Goal: Complete application form: Complete application form

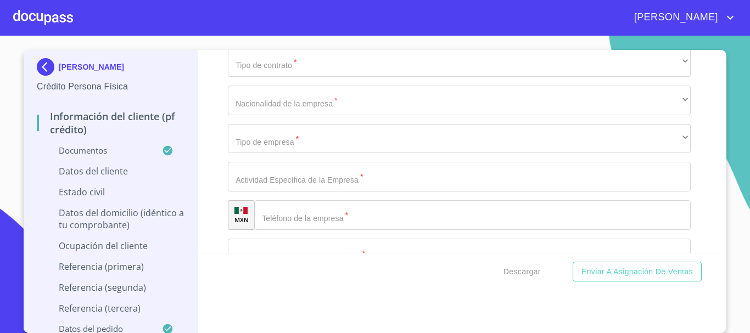
scroll to position [4175, 0]
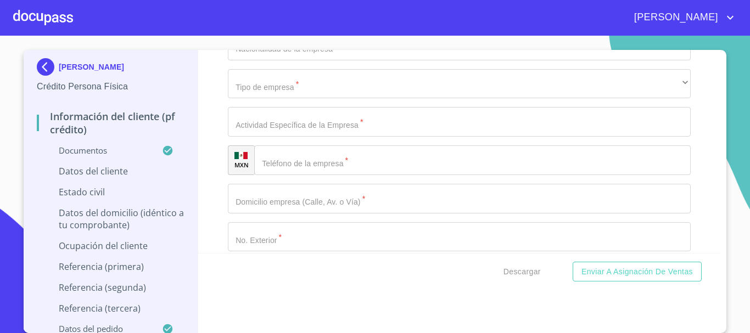
click at [58, 20] on div at bounding box center [43, 17] width 60 height 35
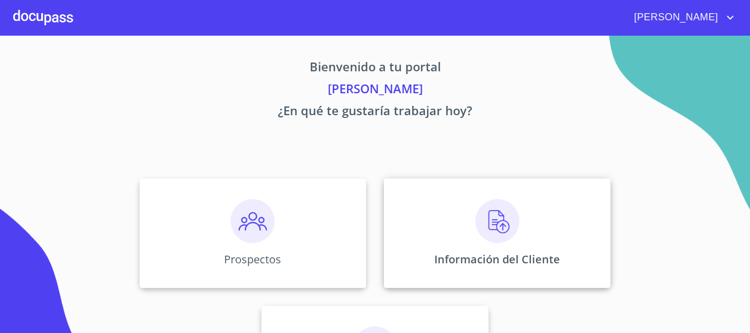
click at [485, 217] on img at bounding box center [498, 221] width 44 height 44
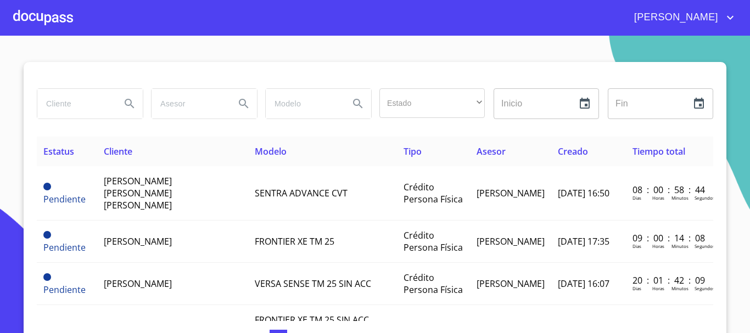
click at [108, 102] on div at bounding box center [89, 104] width 105 height 30
type input "[PERSON_NAME]"
click at [133, 107] on button "Search" at bounding box center [129, 104] width 26 height 26
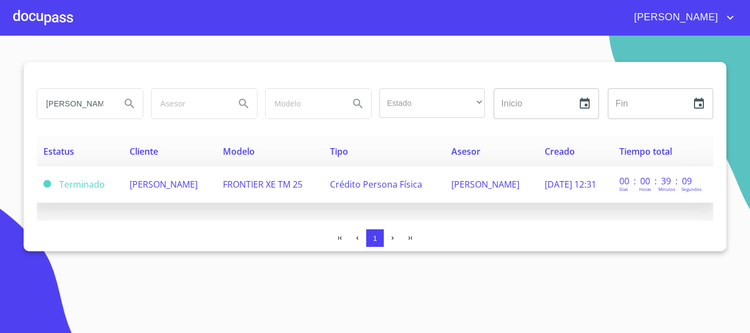
click at [146, 183] on span "[PERSON_NAME]" at bounding box center [164, 185] width 68 height 12
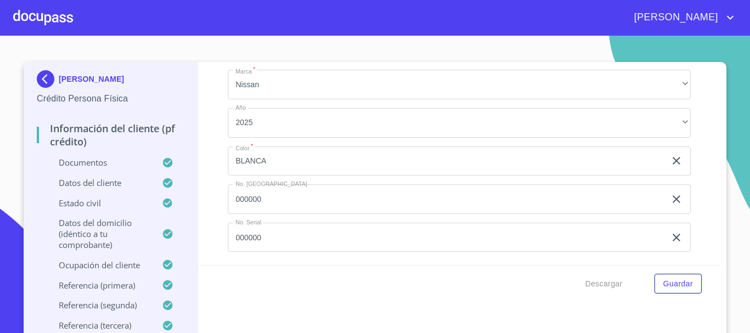
scroll to position [6974, 0]
click at [666, 281] on span "Guardar" at bounding box center [679, 284] width 30 height 14
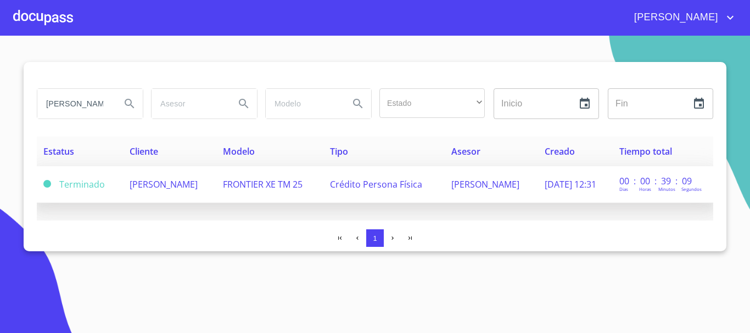
click at [149, 187] on span "[PERSON_NAME]" at bounding box center [164, 185] width 68 height 12
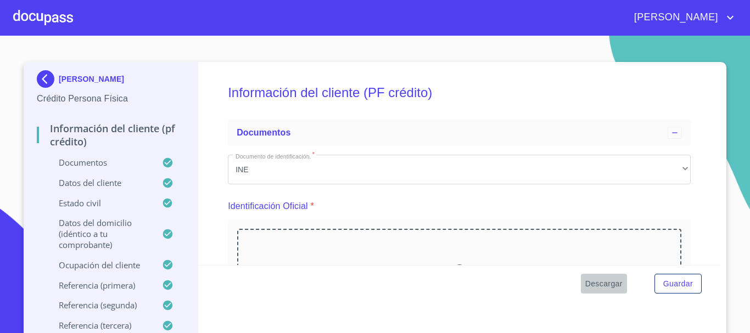
click at [596, 284] on span "Descargar" at bounding box center [604, 284] width 37 height 14
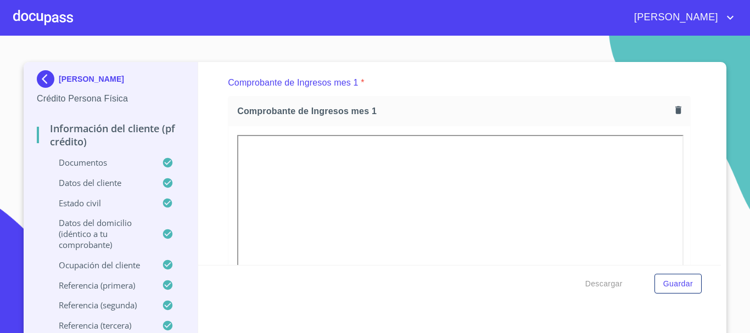
scroll to position [604, 0]
